Goal: Register for event/course

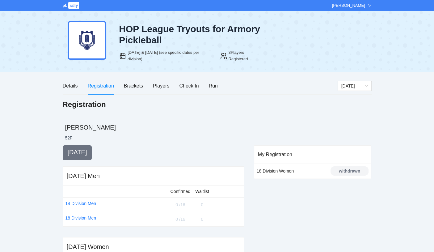
click at [145, 126] on h2 "[PERSON_NAME]" at bounding box center [218, 127] width 306 height 9
click at [163, 87] on div "Players" at bounding box center [161, 86] width 16 height 8
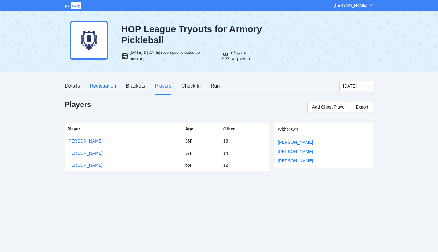
click at [110, 86] on div "Registration" at bounding box center [103, 86] width 26 height 8
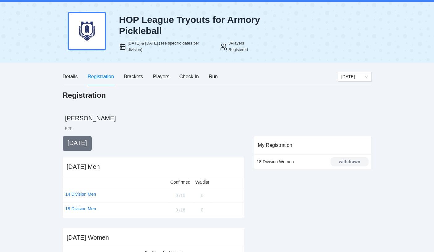
scroll to position [8, 0]
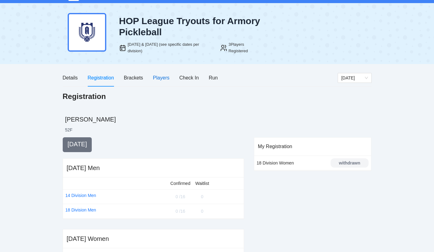
click at [167, 77] on div "Players" at bounding box center [161, 78] width 16 height 8
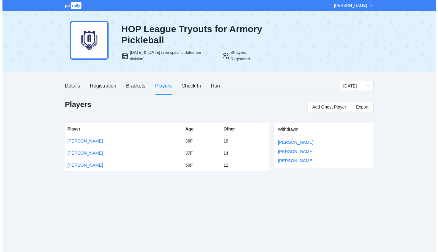
scroll to position [0, 0]
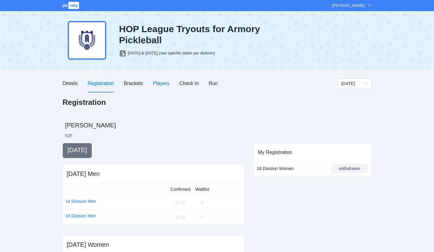
click at [163, 82] on div "Players" at bounding box center [161, 83] width 16 height 8
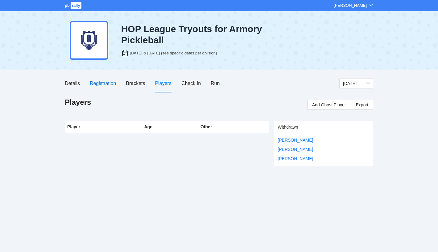
click at [103, 83] on div "Registration" at bounding box center [103, 83] width 26 height 8
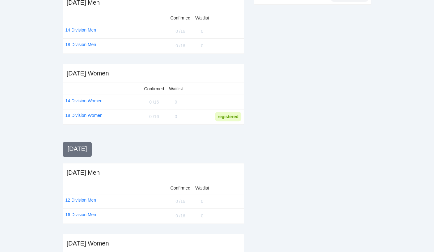
scroll to position [222, 0]
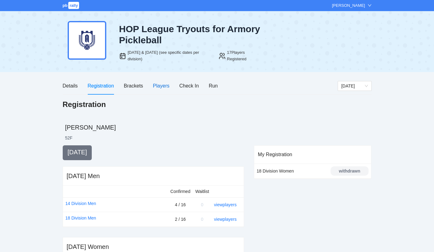
click at [155, 86] on div "Players" at bounding box center [161, 86] width 16 height 8
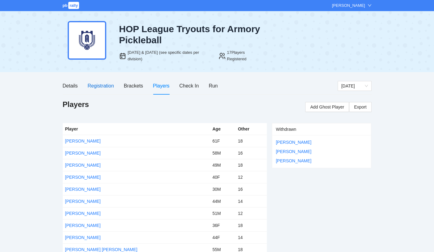
click at [109, 88] on div "Registration" at bounding box center [100, 86] width 26 height 8
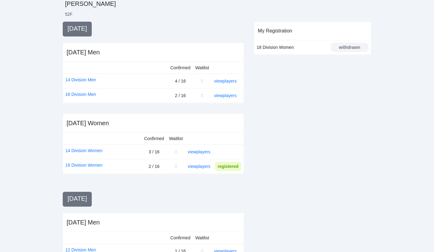
scroll to position [185, 0]
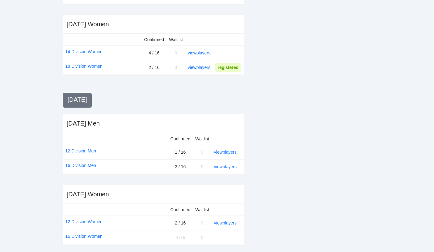
scroll to position [224, 0]
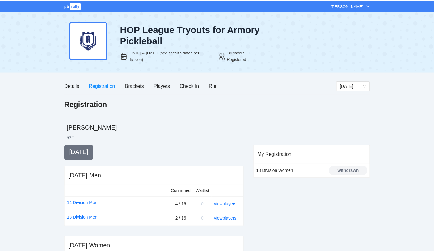
scroll to position [224, 0]
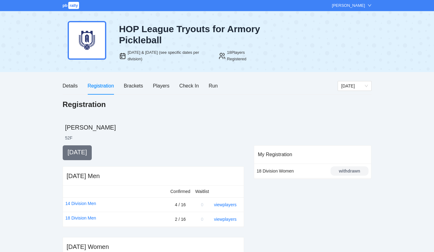
scroll to position [224, 0]
